Goal: Information Seeking & Learning: Learn about a topic

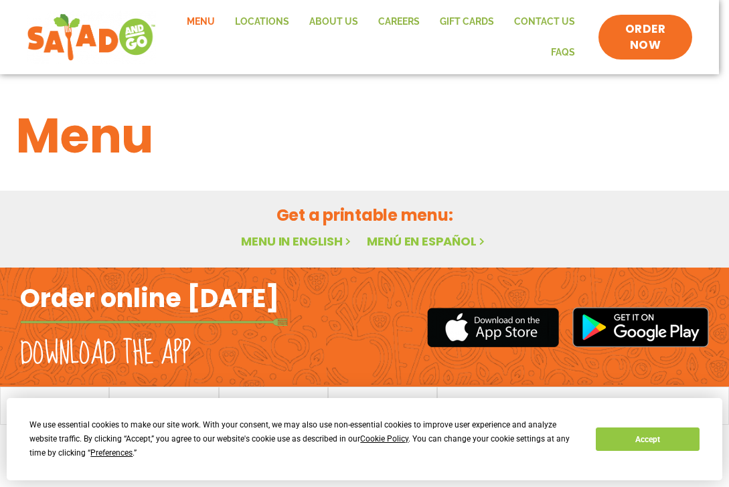
click at [303, 240] on link "Menu in English" at bounding box center [297, 241] width 112 height 17
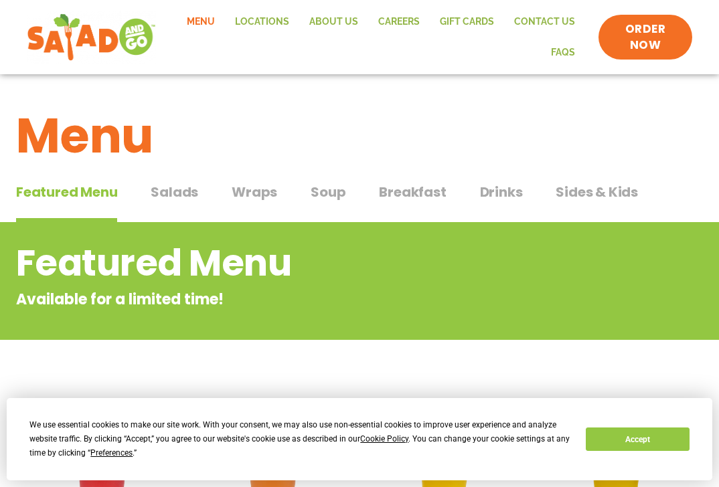
click at [328, 193] on span "Soup" at bounding box center [327, 192] width 35 height 20
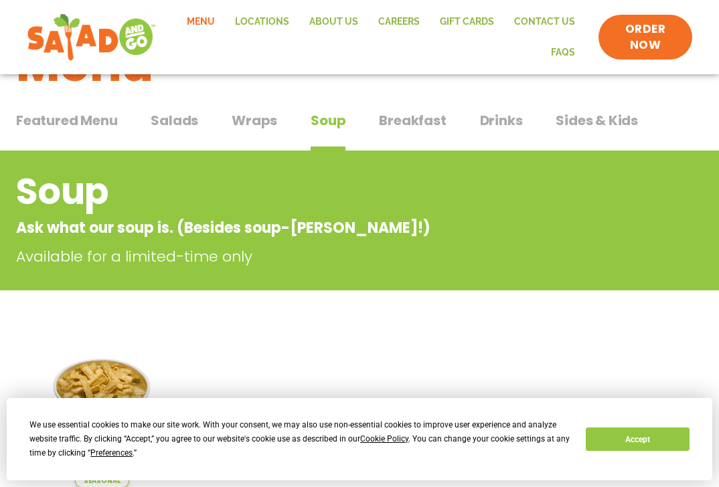
scroll to position [67, 0]
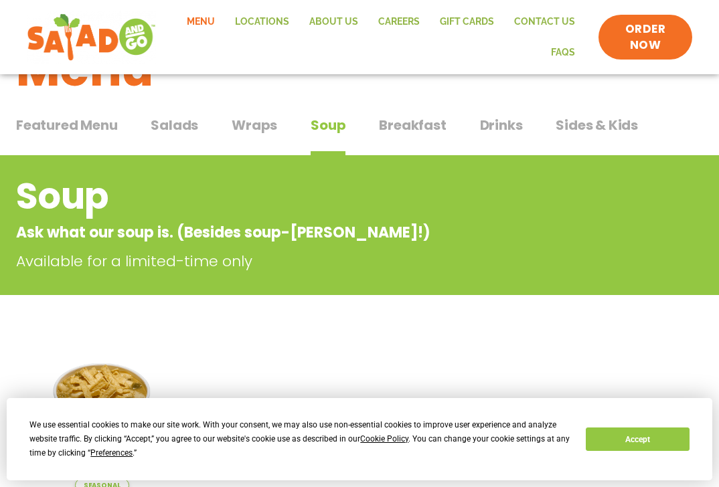
click at [411, 122] on span "Breakfast" at bounding box center [412, 125] width 67 height 20
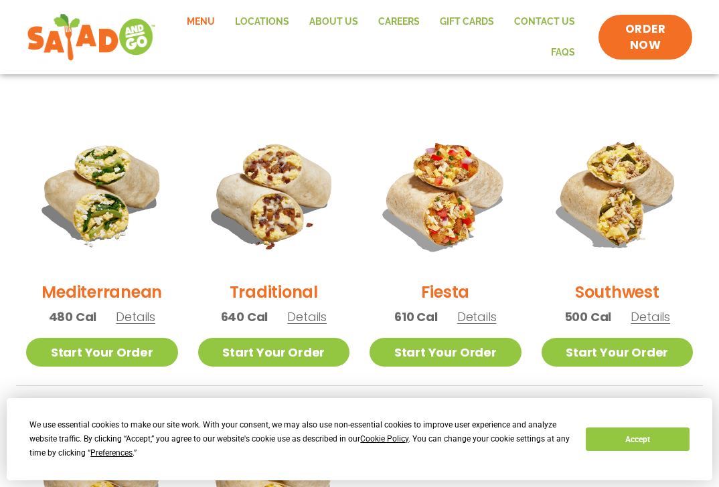
scroll to position [335, 0]
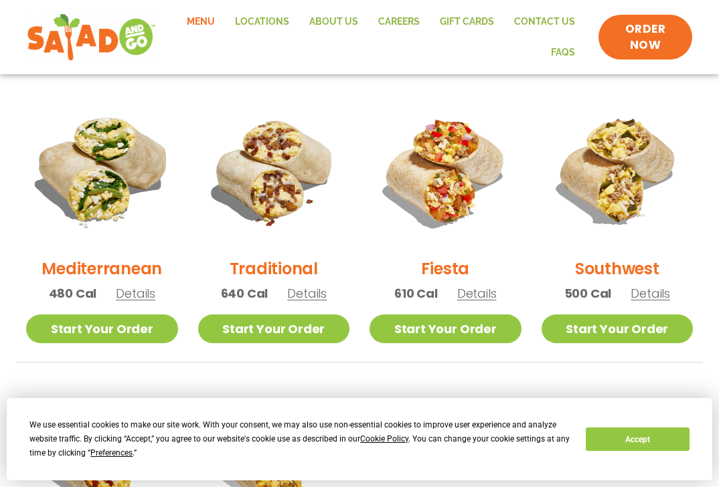
click at [116, 161] on img at bounding box center [102, 171] width 178 height 178
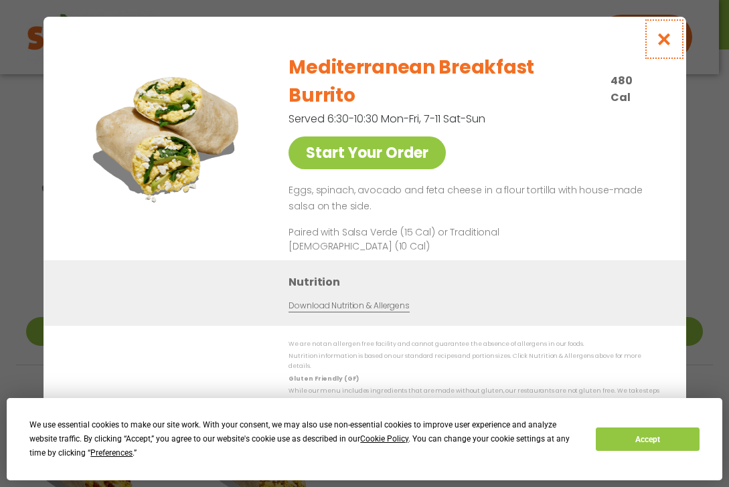
click at [663, 46] on icon "Close modal" at bounding box center [663, 39] width 17 height 14
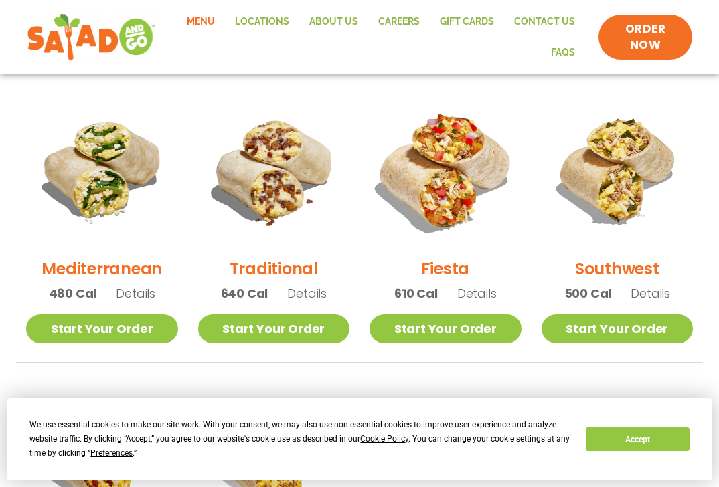
click at [449, 198] on img at bounding box center [445, 171] width 178 height 178
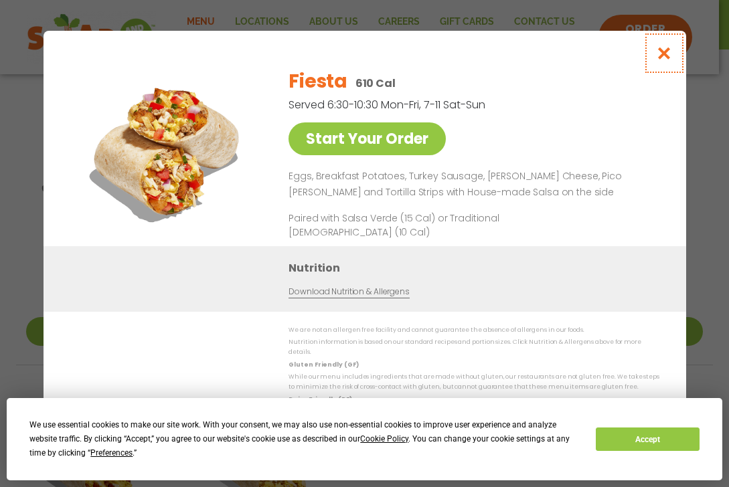
click at [662, 54] on icon "Close modal" at bounding box center [663, 53] width 17 height 14
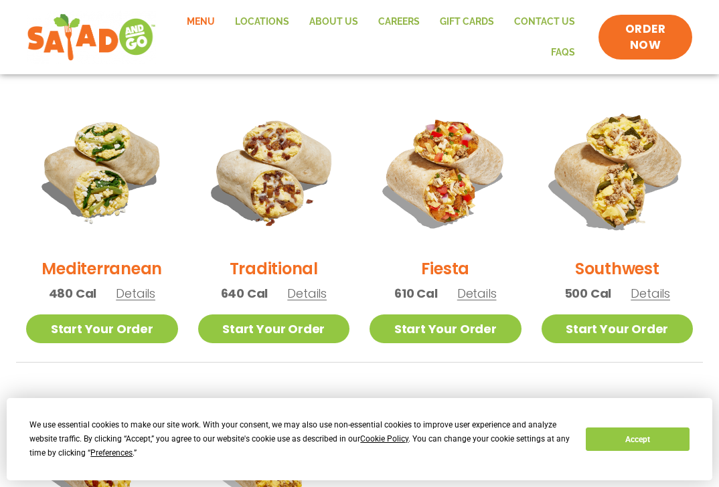
click at [593, 194] on img at bounding box center [617, 171] width 178 height 178
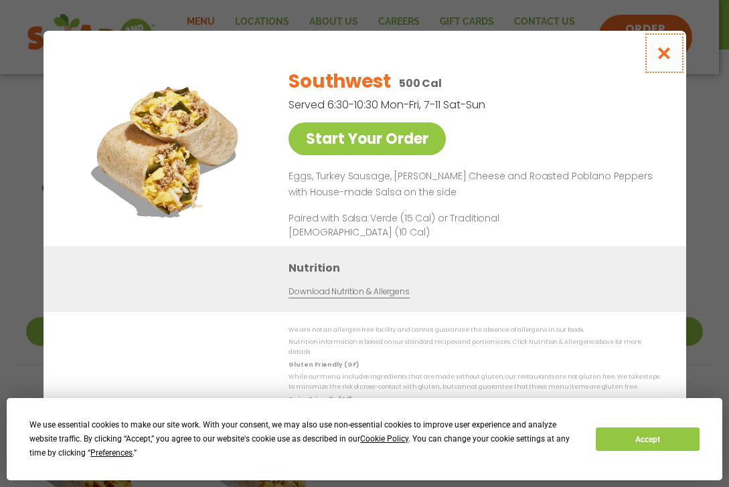
click at [664, 58] on icon "Close modal" at bounding box center [663, 53] width 17 height 14
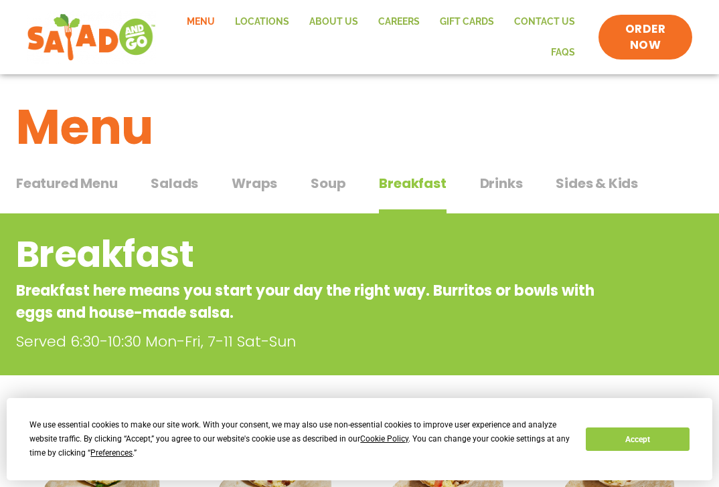
scroll to position [0, 0]
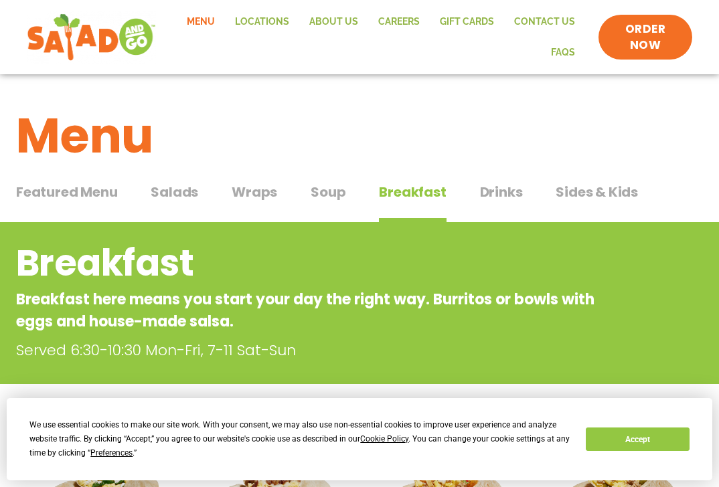
click at [488, 193] on span "Drinks" at bounding box center [501, 192] width 43 height 20
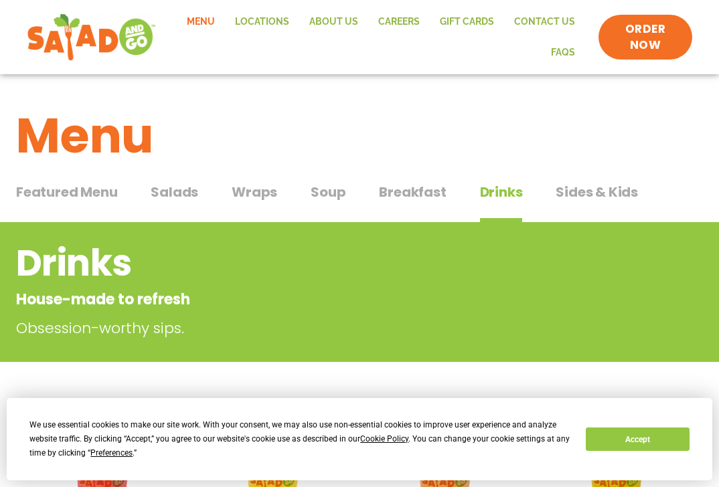
click at [598, 189] on span "Sides & Kids" at bounding box center [596, 192] width 82 height 20
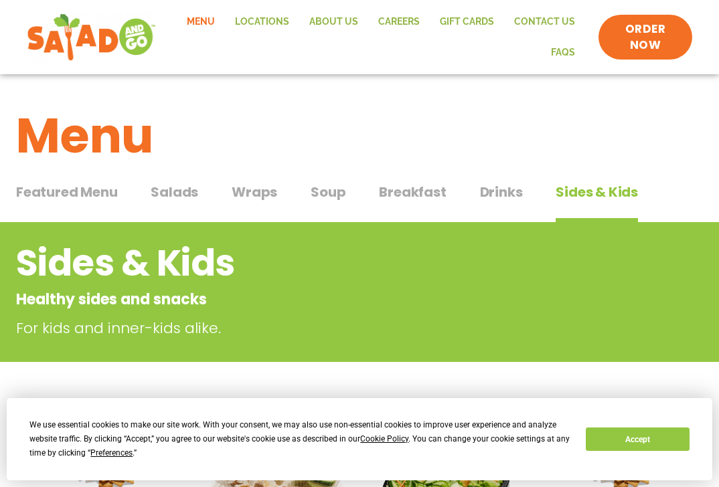
click at [47, 195] on span "Featured Menu" at bounding box center [66, 192] width 101 height 20
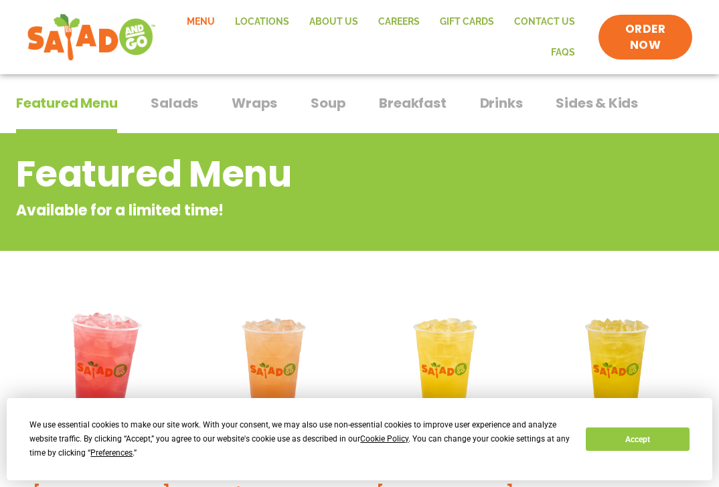
scroll to position [201, 0]
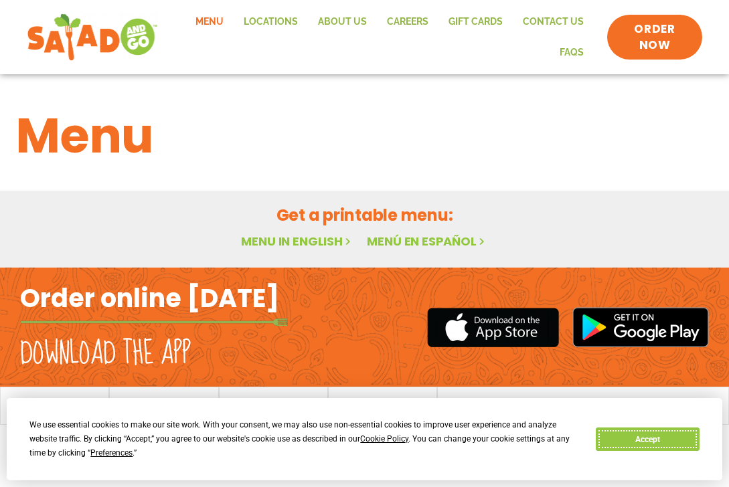
click at [625, 440] on button "Accept" at bounding box center [647, 439] width 103 height 23
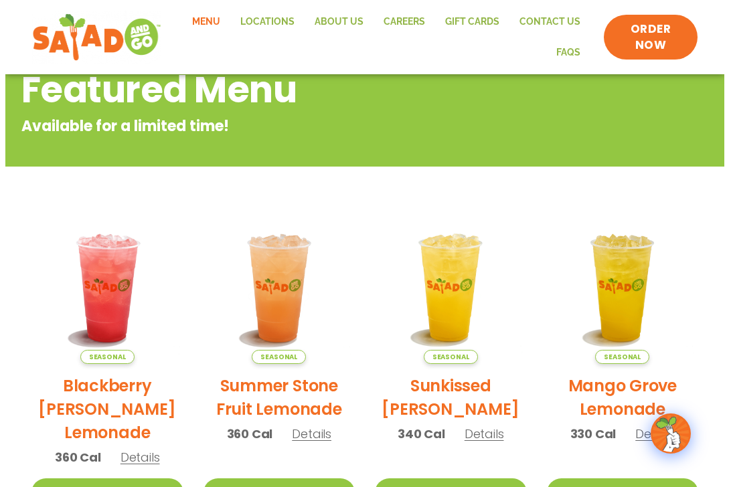
scroll to position [201, 0]
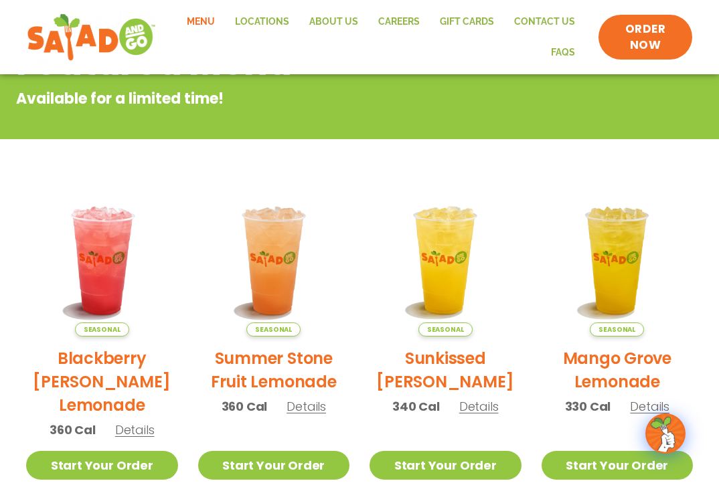
click at [112, 387] on h2 "Blackberry [PERSON_NAME] Lemonade" at bounding box center [102, 382] width 152 height 70
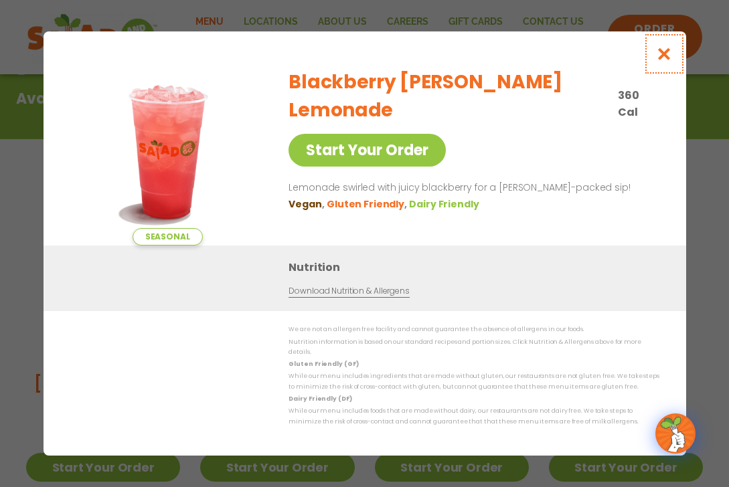
click at [665, 58] on icon "Close modal" at bounding box center [663, 54] width 17 height 14
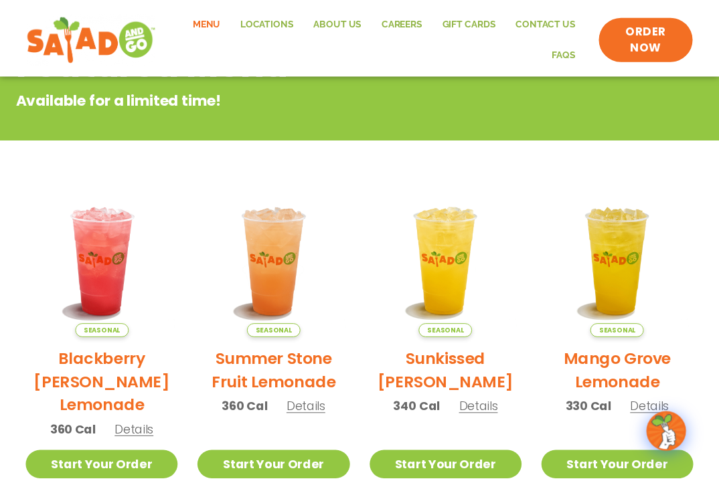
scroll to position [222, 0]
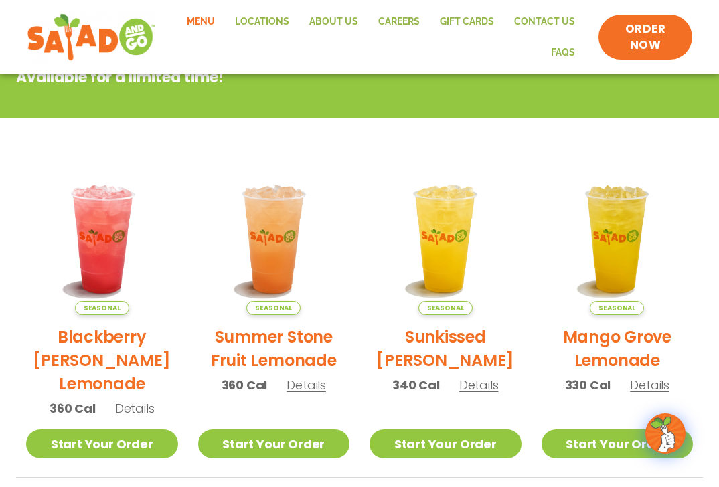
click at [243, 347] on h2 "Summer Stone Fruit Lemonade" at bounding box center [274, 348] width 152 height 47
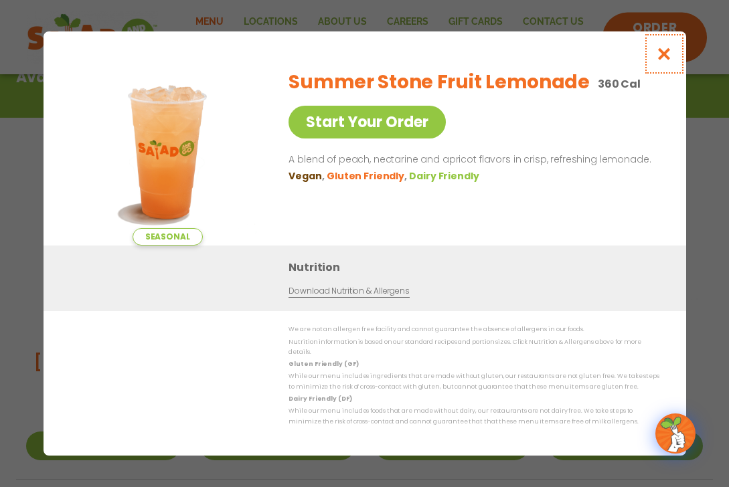
click at [662, 56] on icon "Close modal" at bounding box center [663, 54] width 17 height 14
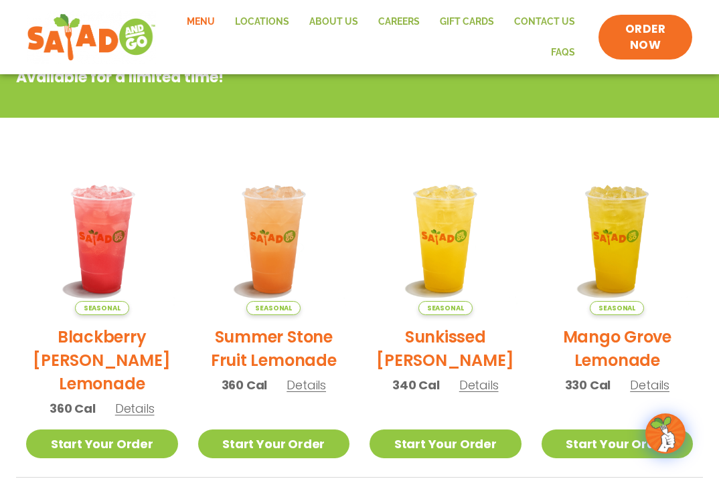
click at [428, 345] on h2 "Sunkissed [PERSON_NAME]" at bounding box center [445, 348] width 152 height 47
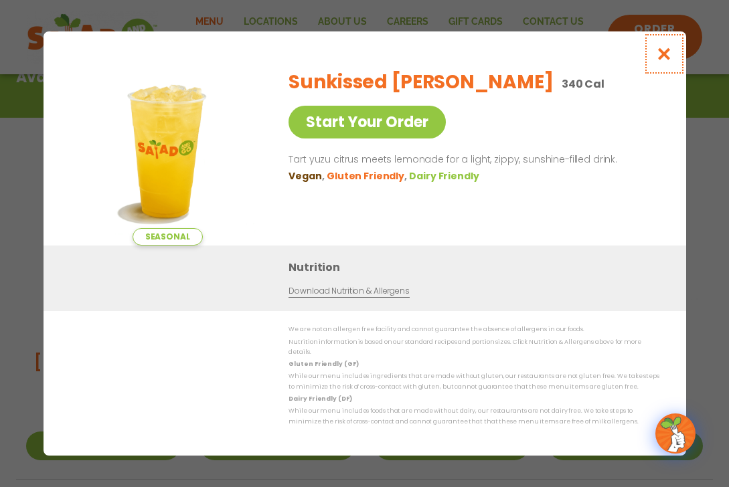
click at [657, 61] on icon "Close modal" at bounding box center [663, 54] width 17 height 14
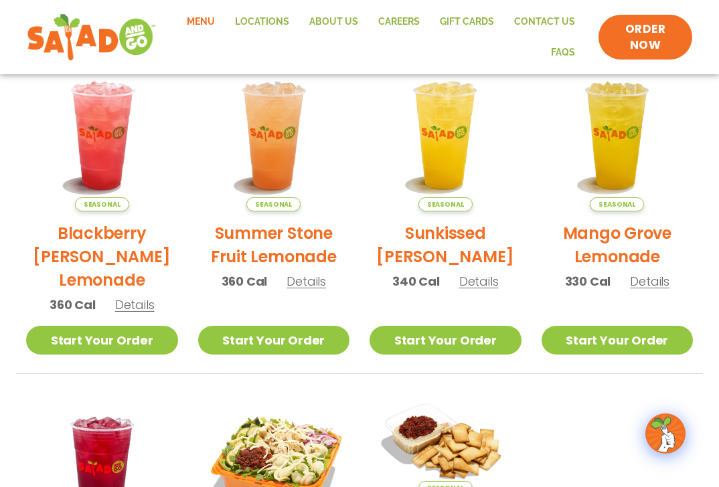
scroll to position [490, 0]
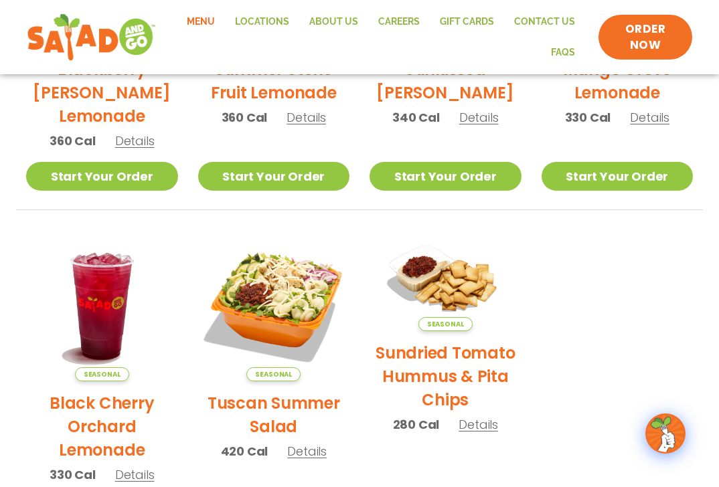
click at [107, 434] on h2 "Black Cherry Orchard Lemonade" at bounding box center [102, 426] width 152 height 70
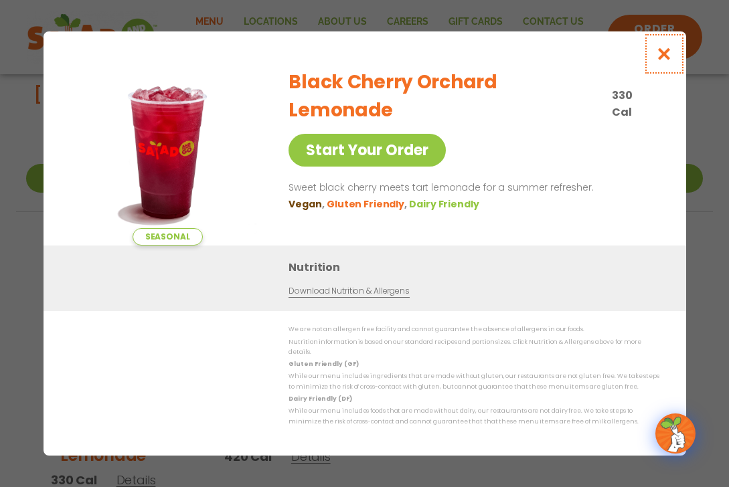
click at [661, 53] on icon "Close modal" at bounding box center [663, 54] width 17 height 14
